Goal: Book appointment/travel/reservation

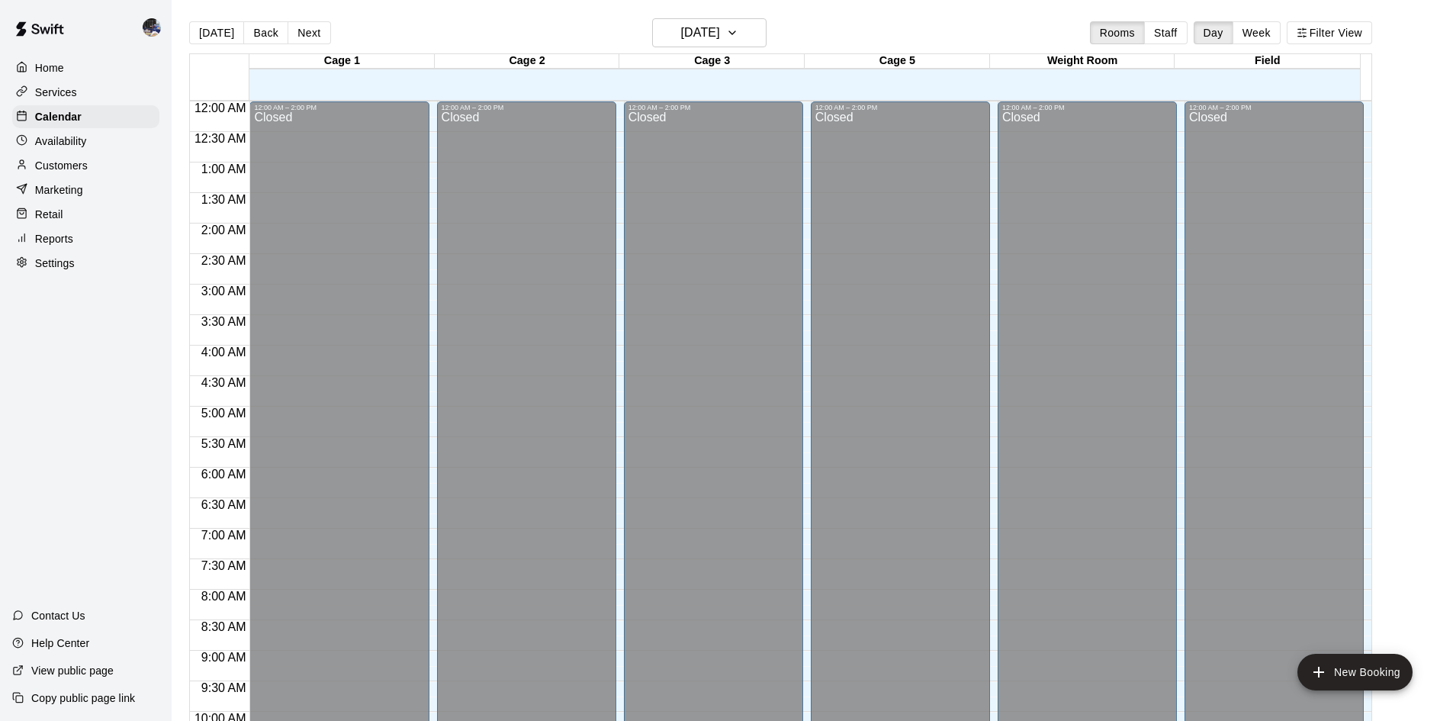
scroll to position [829, 0]
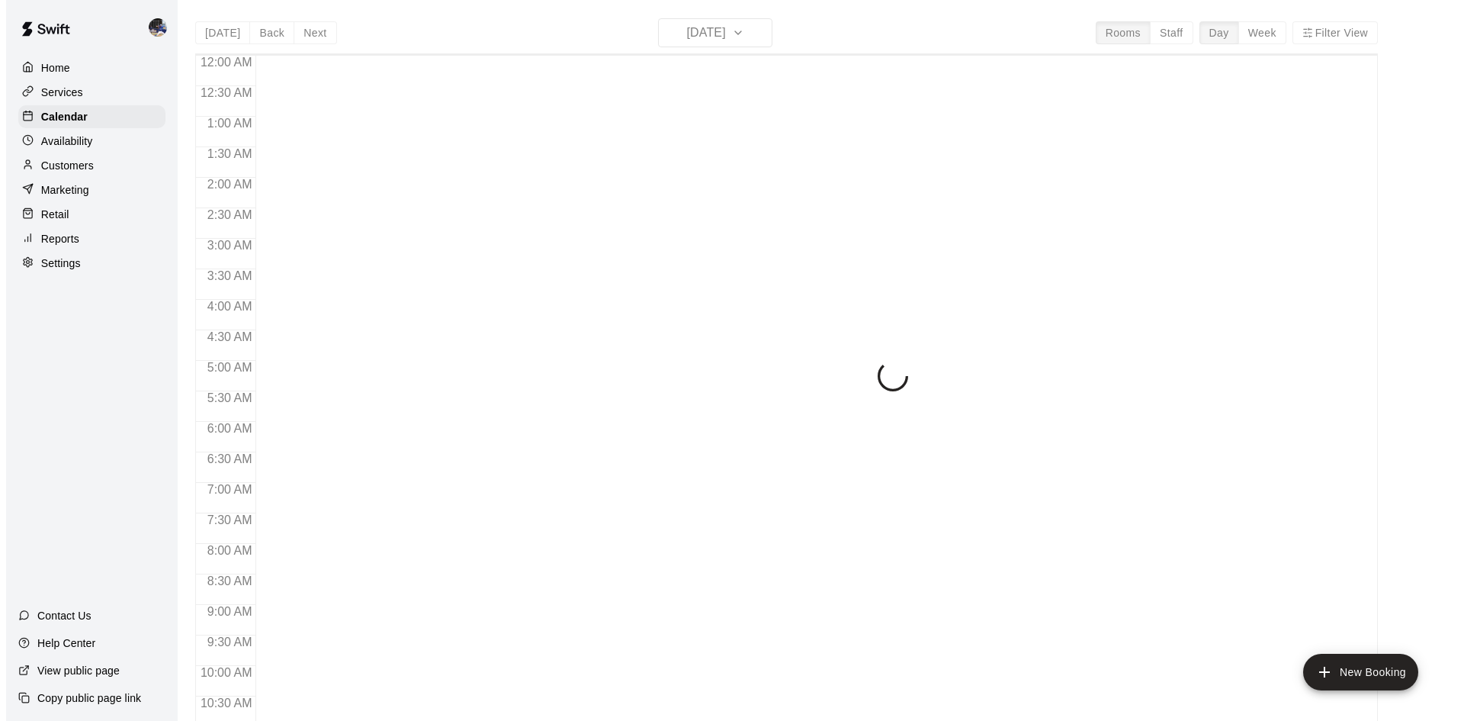
scroll to position [776, 0]
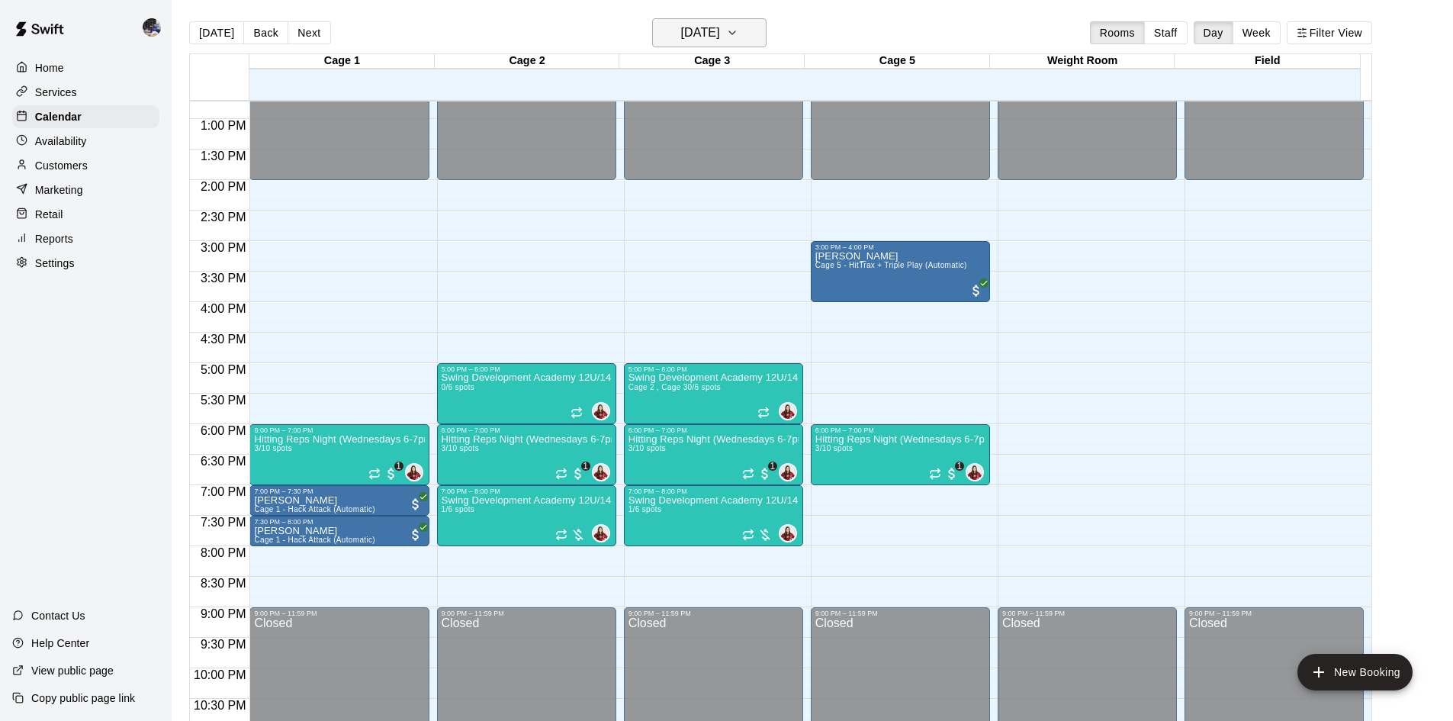
click at [699, 34] on h6 "[DATE]" at bounding box center [700, 32] width 39 height 21
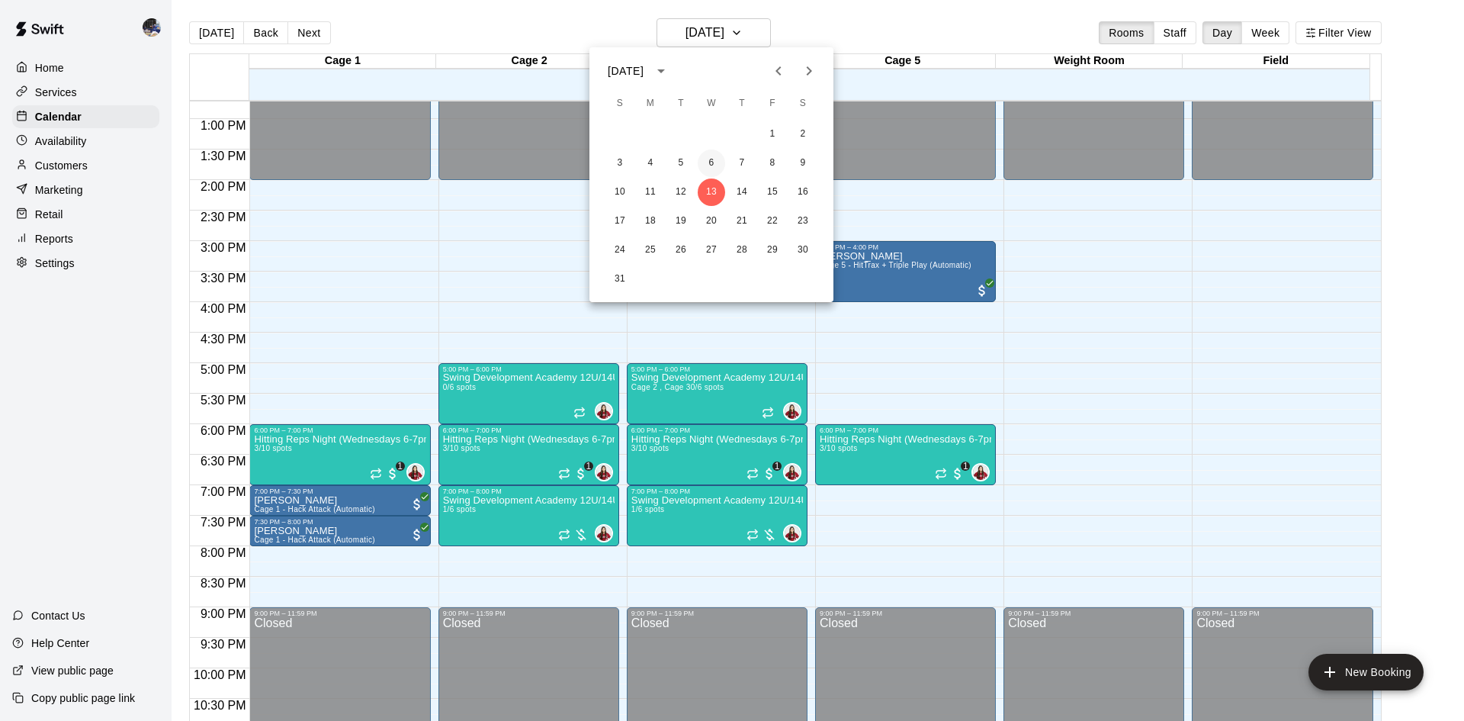
click at [712, 161] on button "6" at bounding box center [711, 162] width 27 height 27
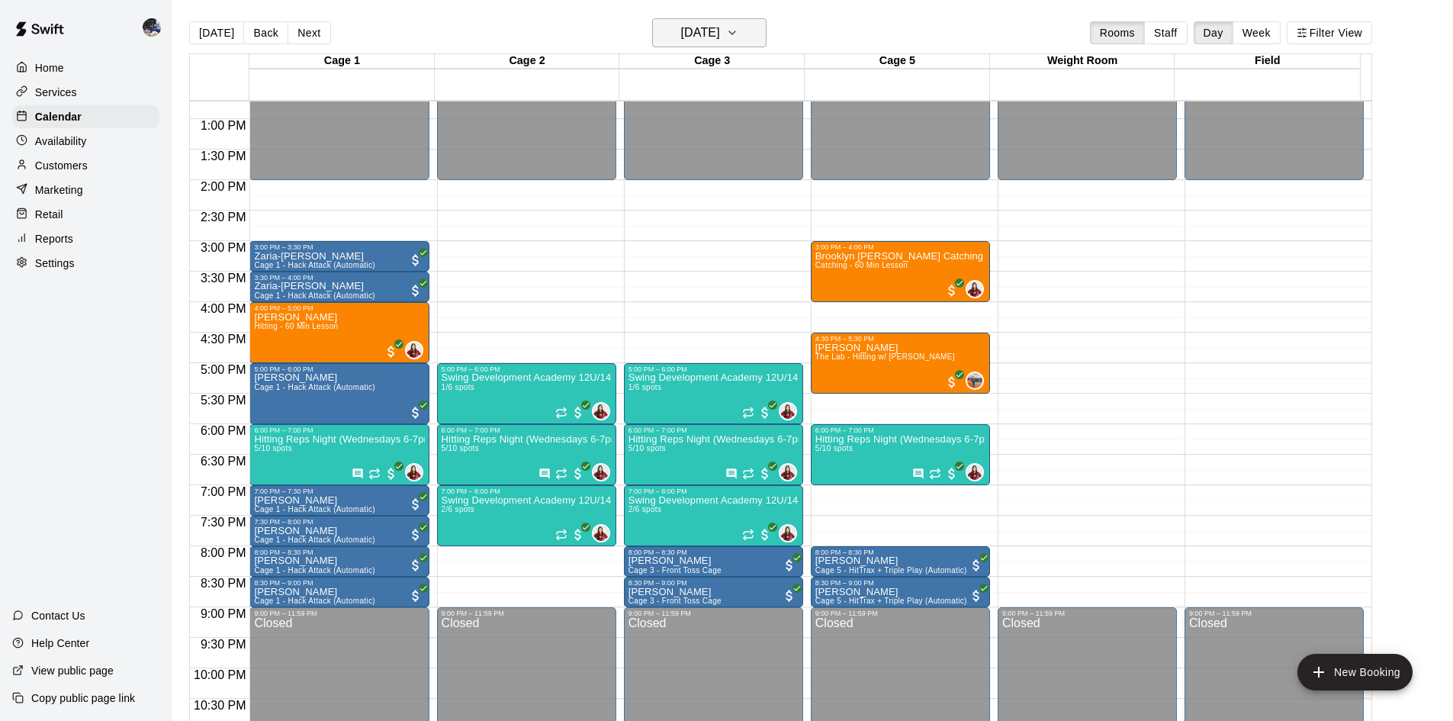
click at [695, 30] on h6 "Wednesday Aug 06" at bounding box center [700, 32] width 39 height 21
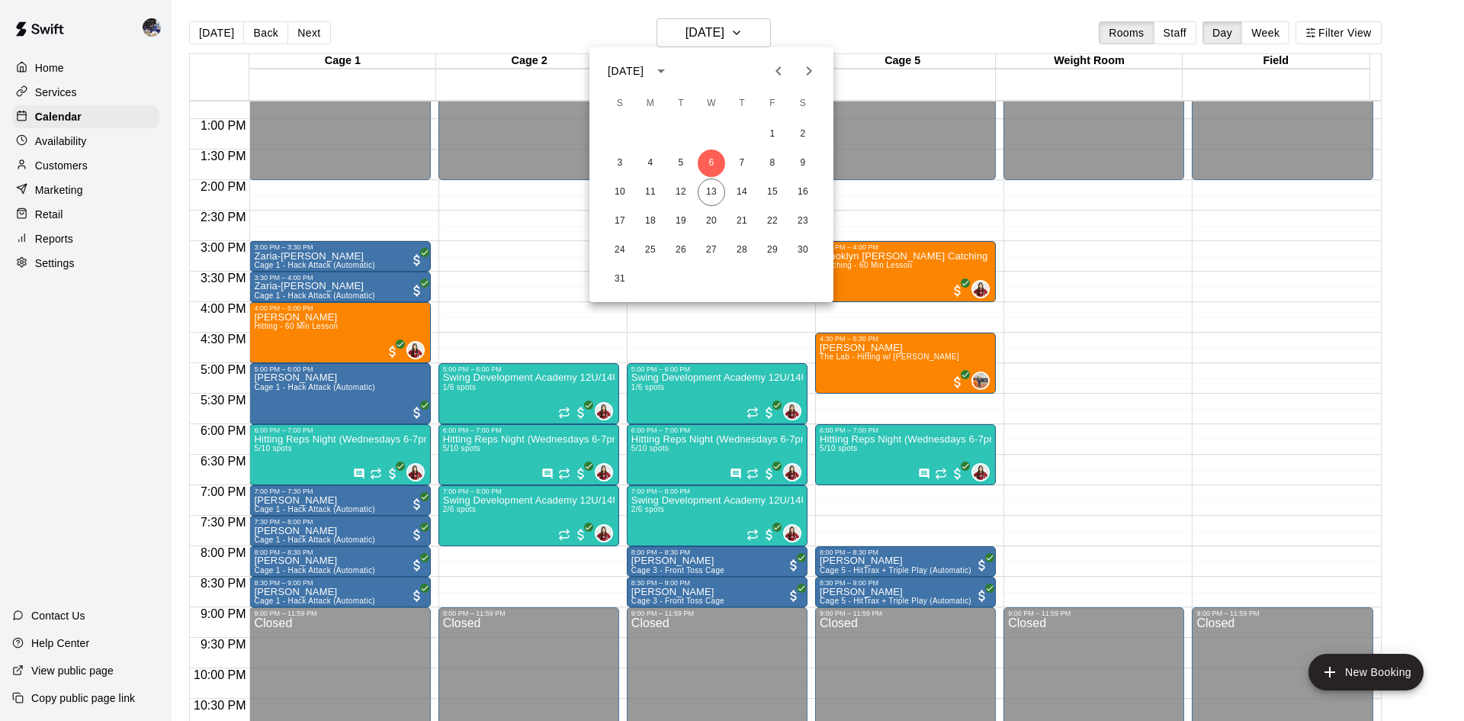
click at [775, 72] on icon "Previous month" at bounding box center [778, 71] width 18 height 18
click at [714, 256] on button "30" at bounding box center [711, 249] width 27 height 27
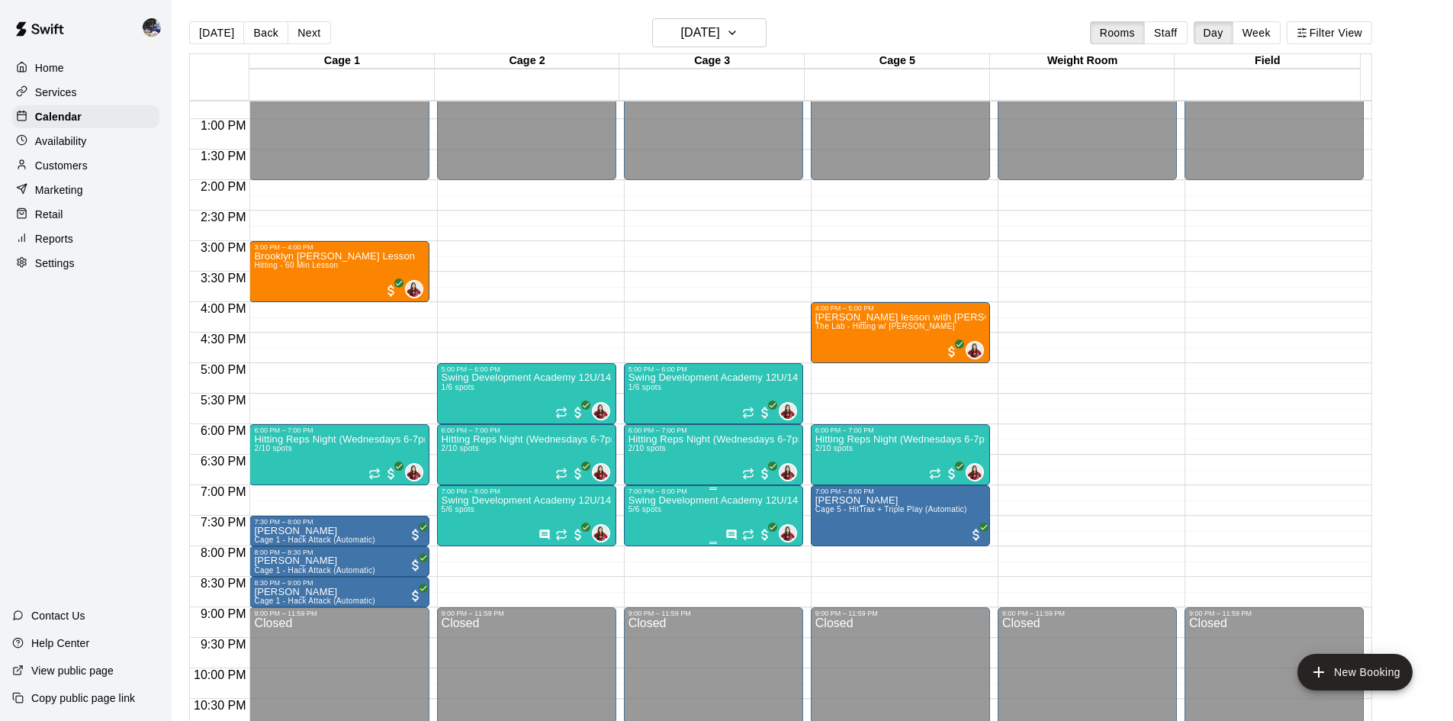
click at [684, 500] on p "Swing Development Academy 12U/14U" at bounding box center [713, 500] width 170 height 0
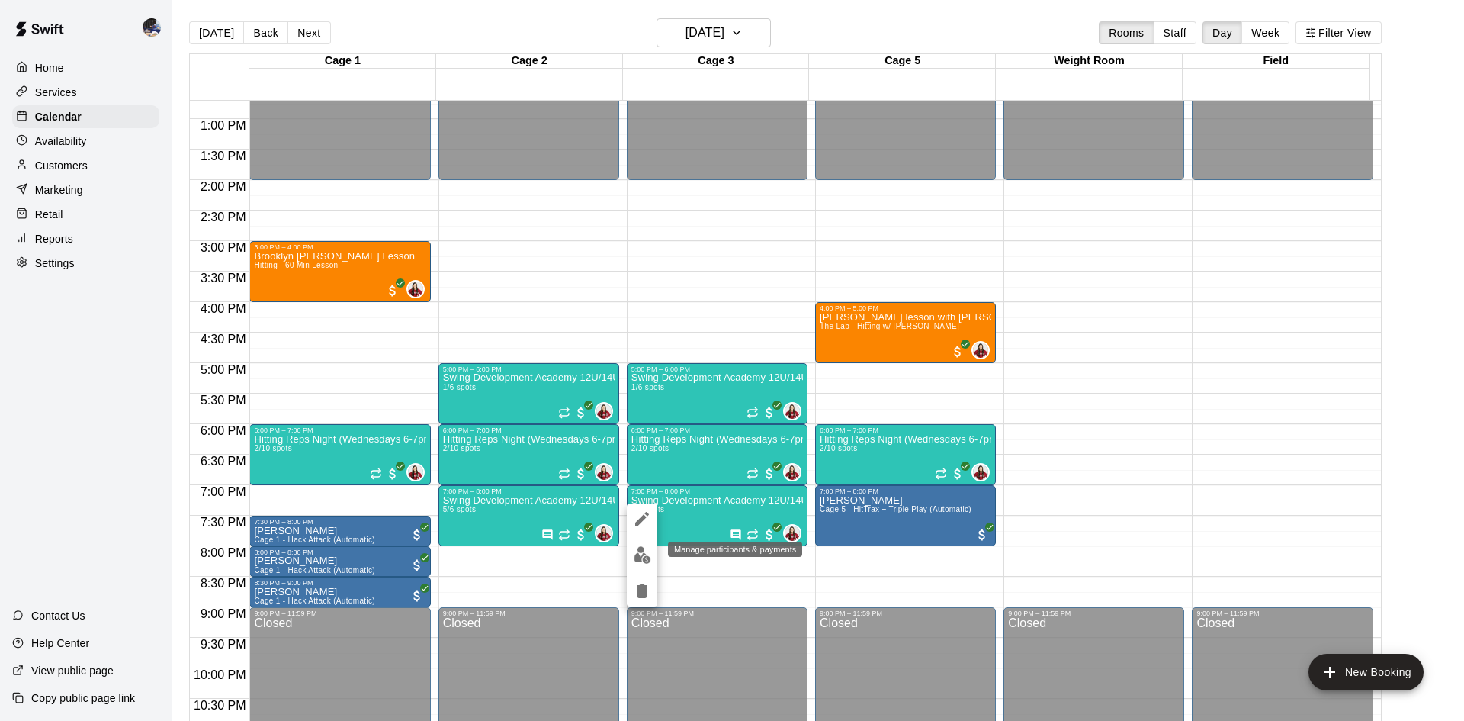
click at [644, 548] on img "edit" at bounding box center [643, 555] width 18 height 18
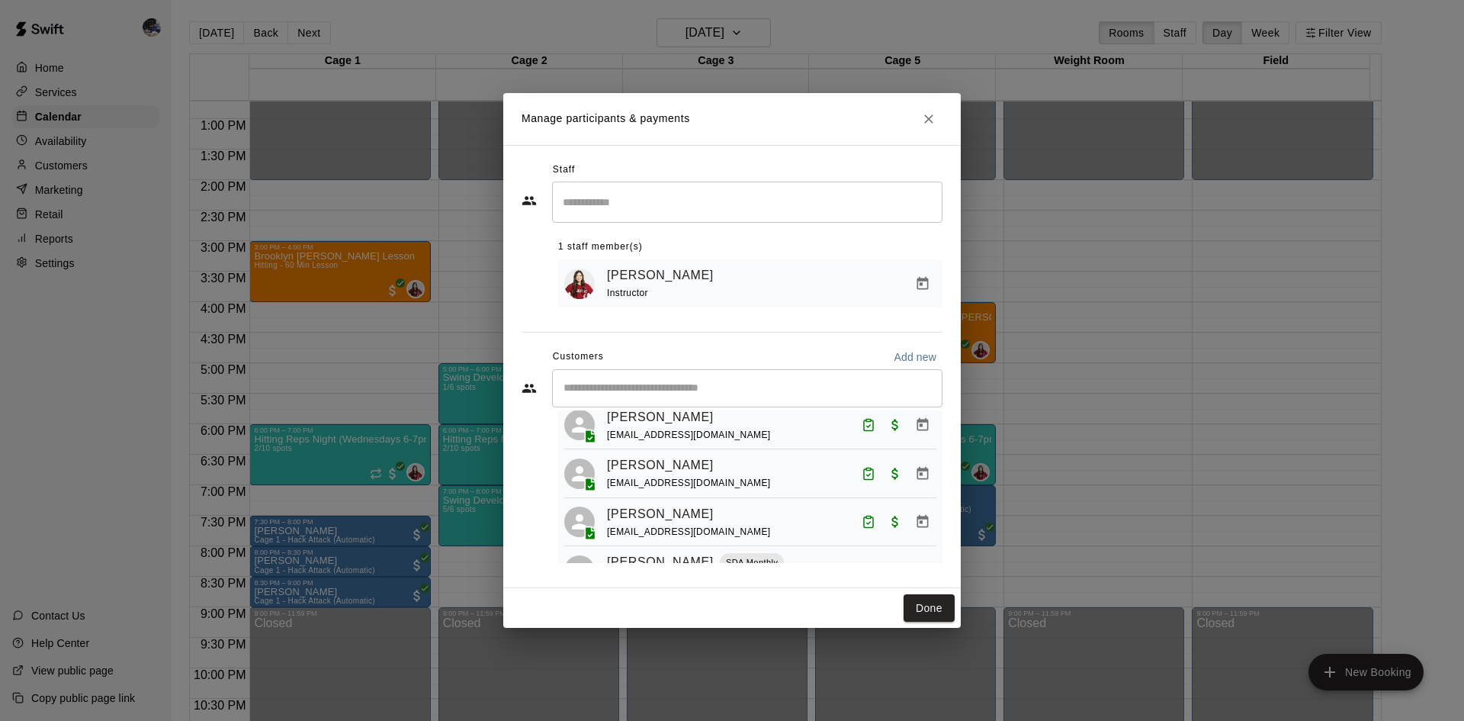
scroll to position [0, 0]
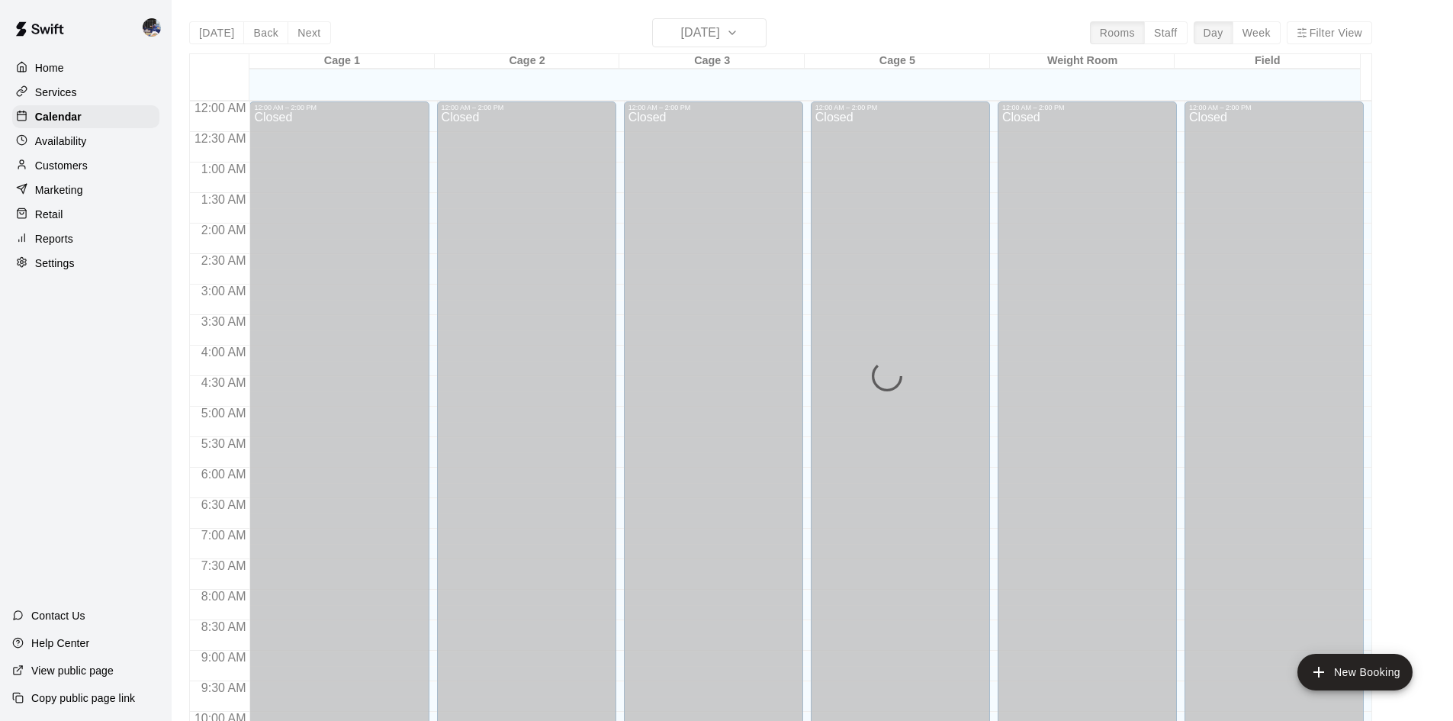
scroll to position [778, 0]
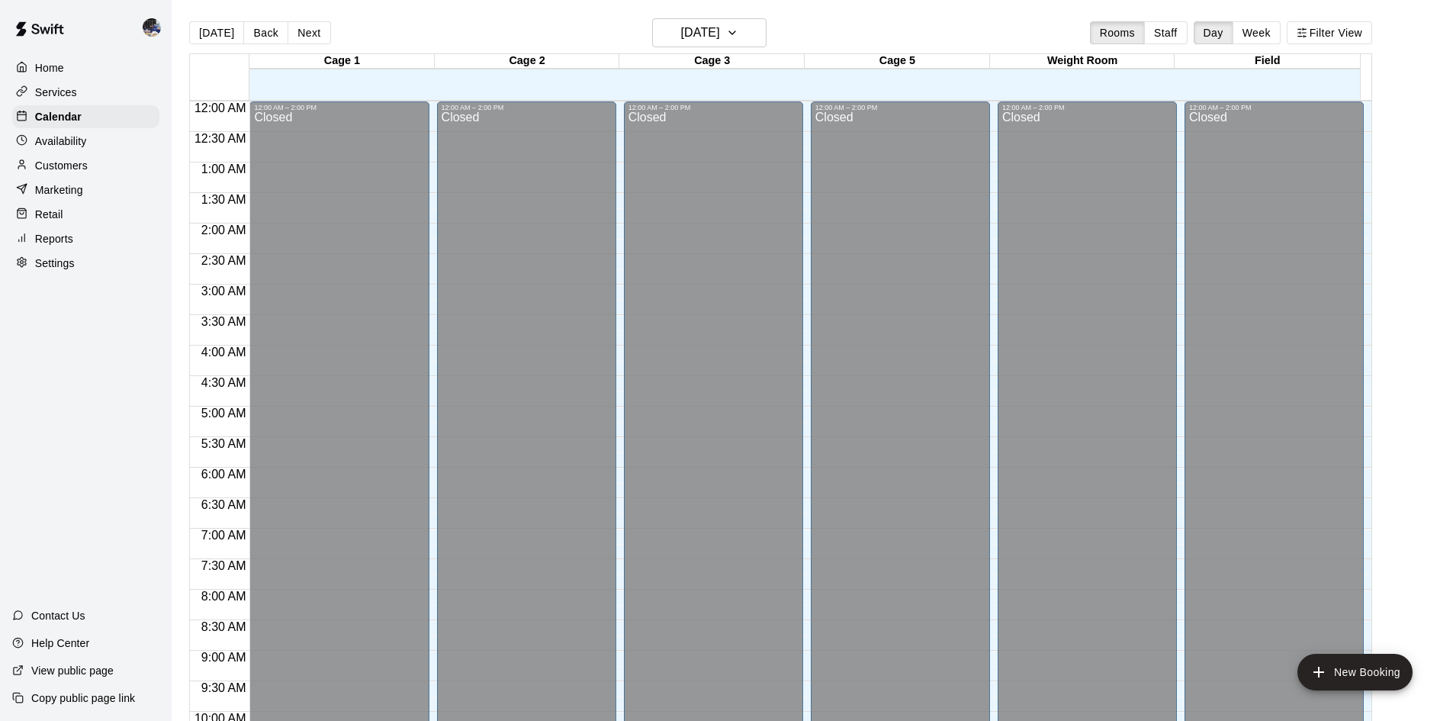
scroll to position [782, 0]
